Goal: Task Accomplishment & Management: Use online tool/utility

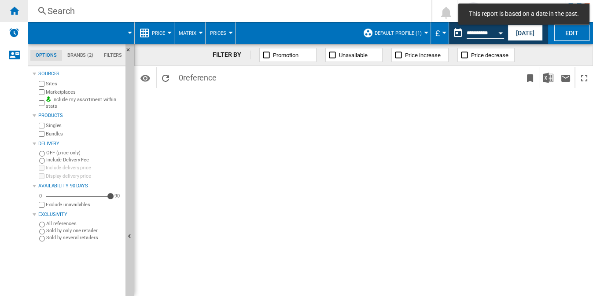
click at [12, 12] on ng-md-icon "Home" at bounding box center [14, 10] width 11 height 11
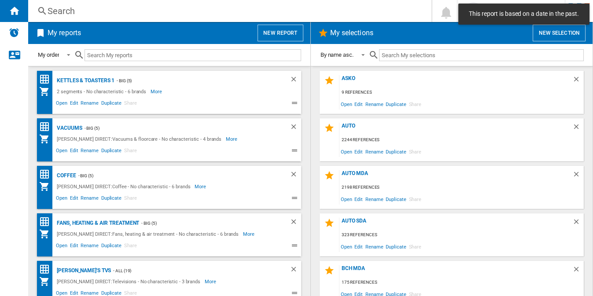
click at [274, 31] on button "New report" at bounding box center [279, 33] width 45 height 17
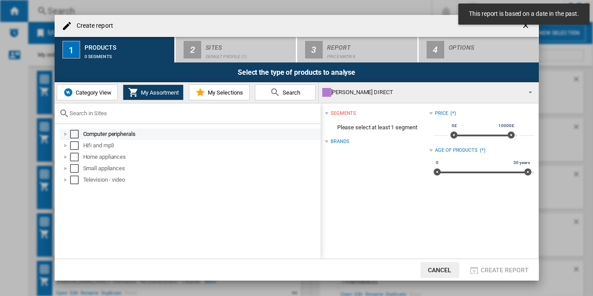
click at [74, 134] on div "Select" at bounding box center [74, 134] width 9 height 9
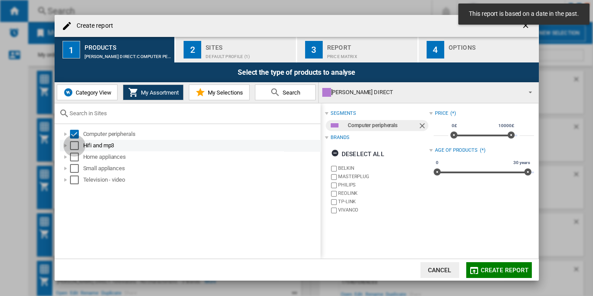
click at [74, 143] on div "Select" at bounding box center [74, 145] width 9 height 9
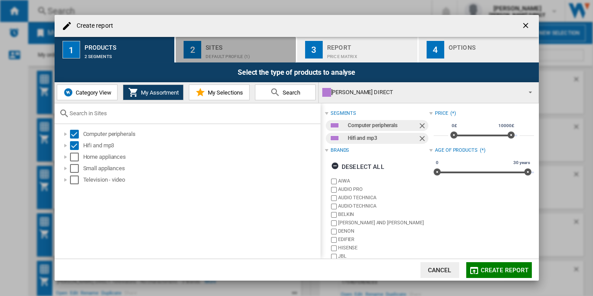
click at [241, 51] on div "Default profile (1)" at bounding box center [248, 54] width 87 height 9
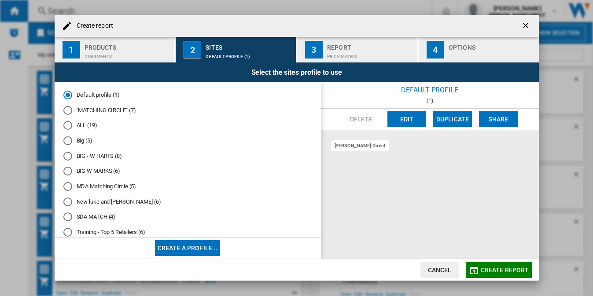
click at [82, 127] on md-radio-button "ALL (19)" at bounding box center [187, 125] width 249 height 8
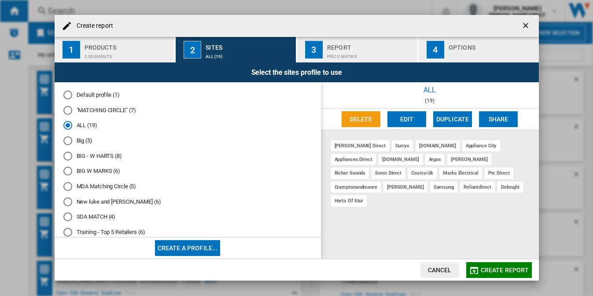
click at [395, 122] on button "Edit" at bounding box center [406, 119] width 39 height 16
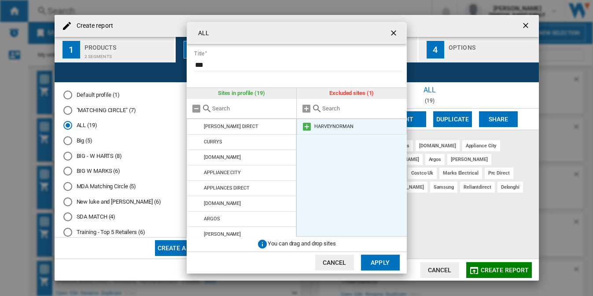
click at [304, 125] on md-icon at bounding box center [306, 126] width 11 height 11
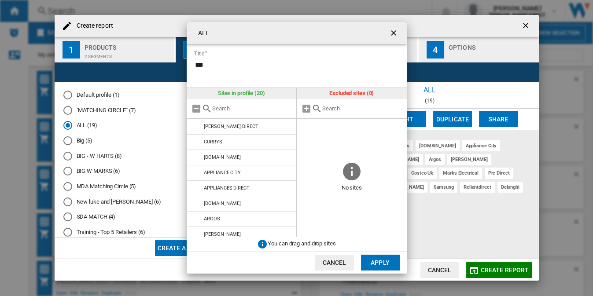
click at [379, 259] on button "Apply" at bounding box center [380, 263] width 39 height 16
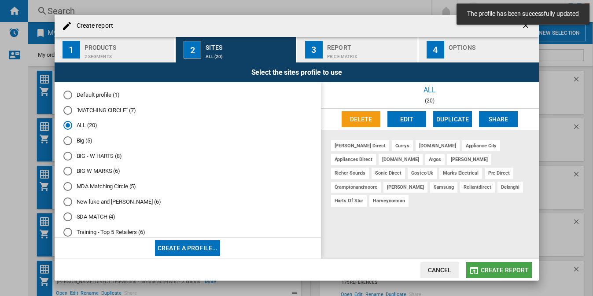
click at [508, 273] on span "Create report" at bounding box center [504, 270] width 48 height 7
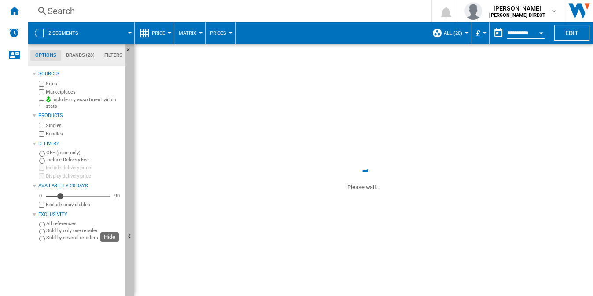
click at [129, 150] on button "Hide" at bounding box center [129, 237] width 9 height 386
